Goal: Information Seeking & Learning: Learn about a topic

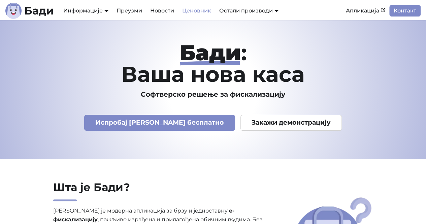
click at [206, 12] on link "Ценовник" at bounding box center [196, 10] width 37 height 11
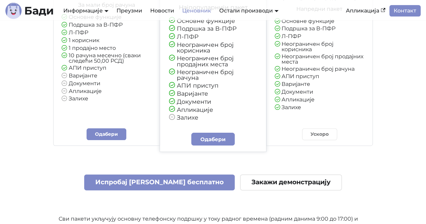
scroll to position [135, 0]
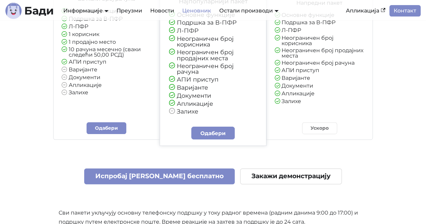
click at [316, 126] on div "Ускоро" at bounding box center [320, 128] width 46 height 12
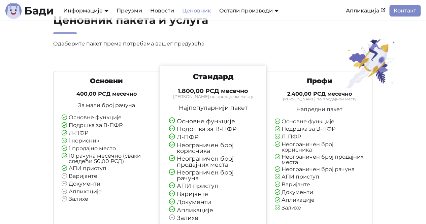
scroll to position [0, 0]
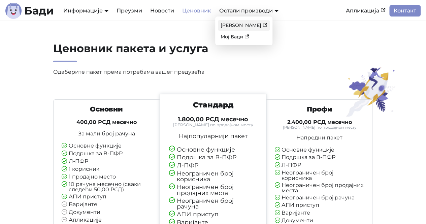
click at [246, 24] on link "[PERSON_NAME]" at bounding box center [244, 25] width 52 height 10
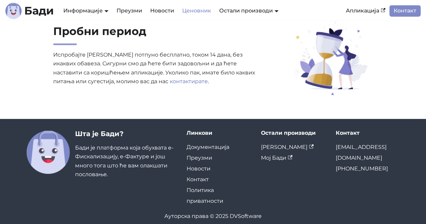
scroll to position [516, 0]
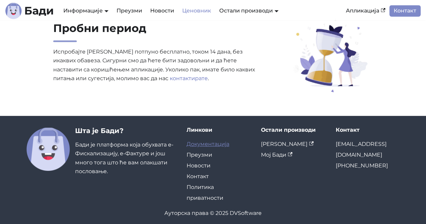
click at [207, 141] on link "Документација" at bounding box center [208, 144] width 43 height 6
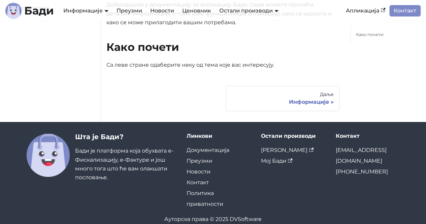
scroll to position [79, 0]
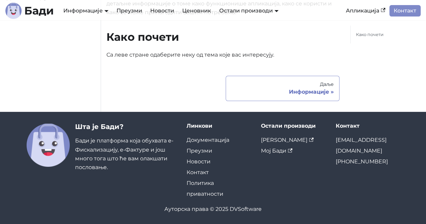
click at [294, 91] on div "Информације" at bounding box center [283, 92] width 102 height 7
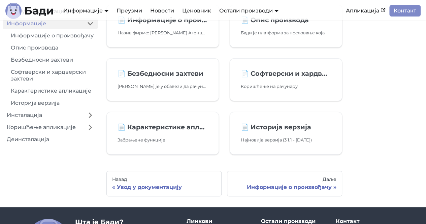
scroll to position [67, 0]
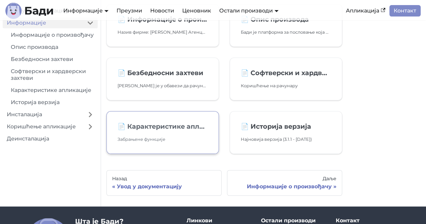
click at [205, 116] on link "📄️ Карактеристике апликације Забрањене функције" at bounding box center [163, 132] width 113 height 43
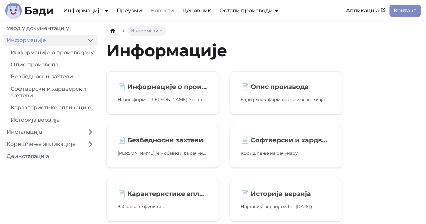
click at [157, 9] on link "Новости" at bounding box center [162, 10] width 32 height 11
click at [30, 8] on b "Бади" at bounding box center [39, 10] width 30 height 11
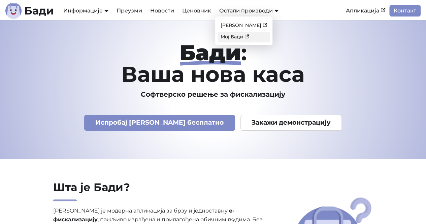
click at [237, 37] on link "Мој Бади" at bounding box center [244, 37] width 52 height 10
